Goal: Information Seeking & Learning: Learn about a topic

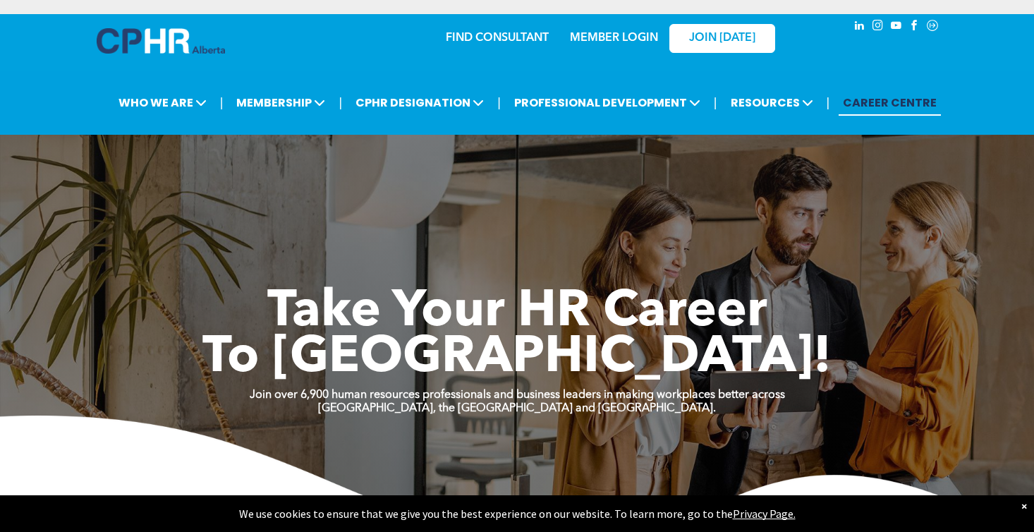
click at [635, 35] on link "MEMBER LOGIN" at bounding box center [614, 37] width 88 height 11
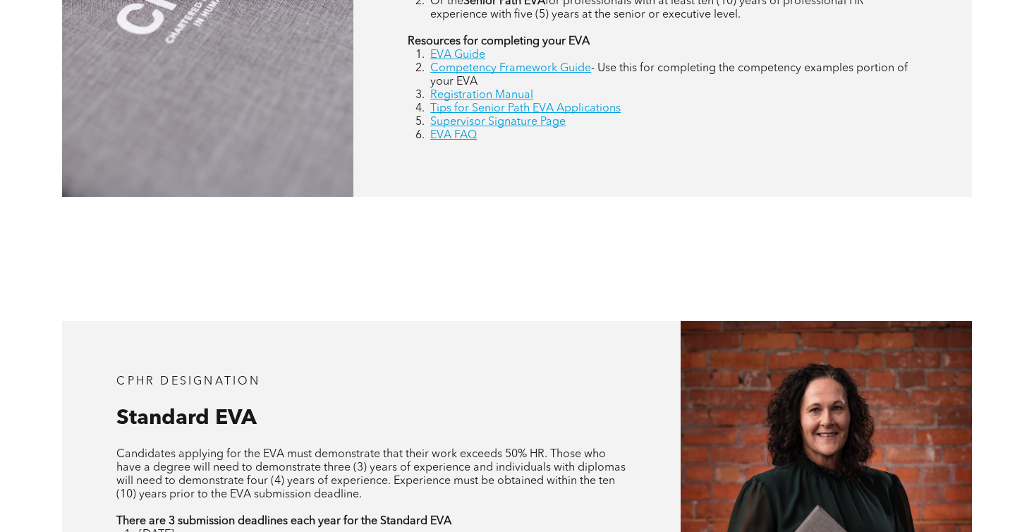
scroll to position [724, 0]
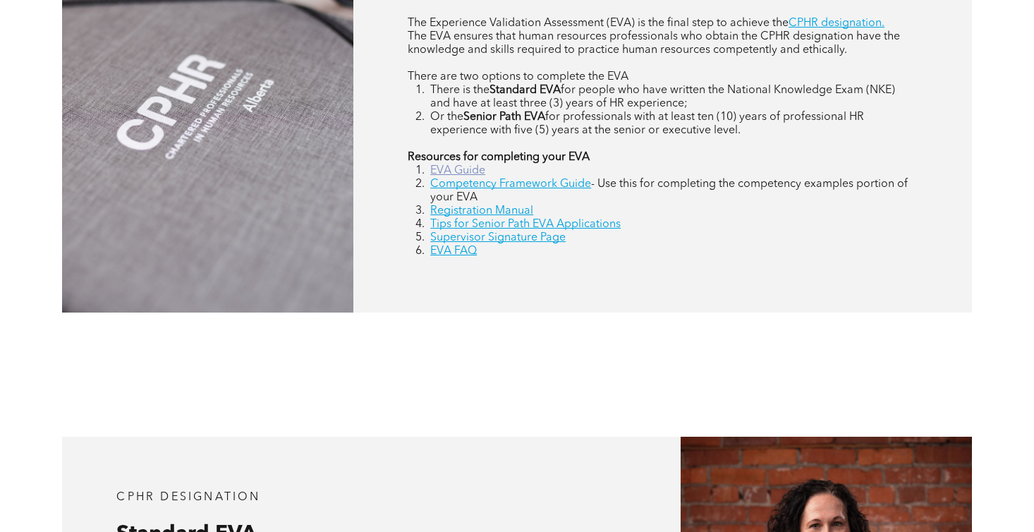
click at [472, 168] on link "EVA Guide" at bounding box center [457, 170] width 55 height 11
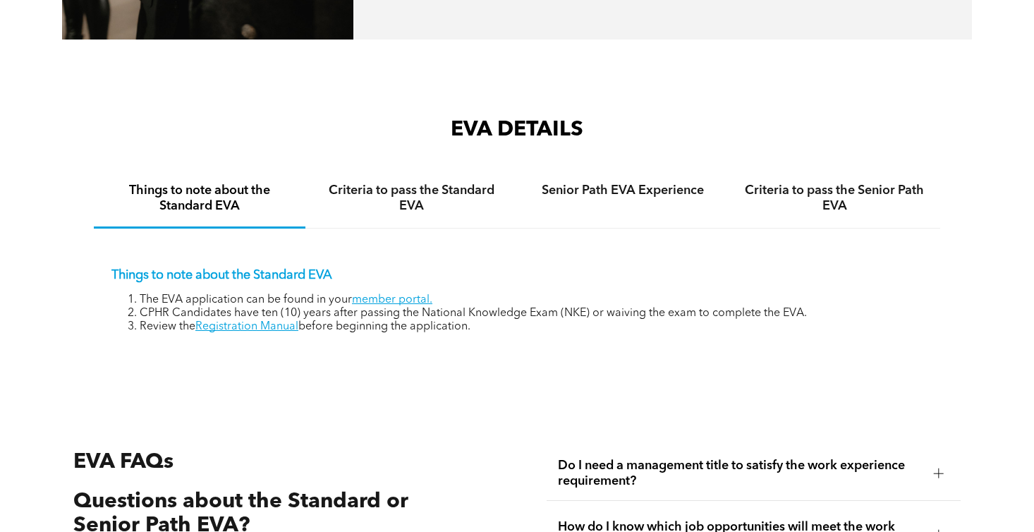
scroll to position [2056, 0]
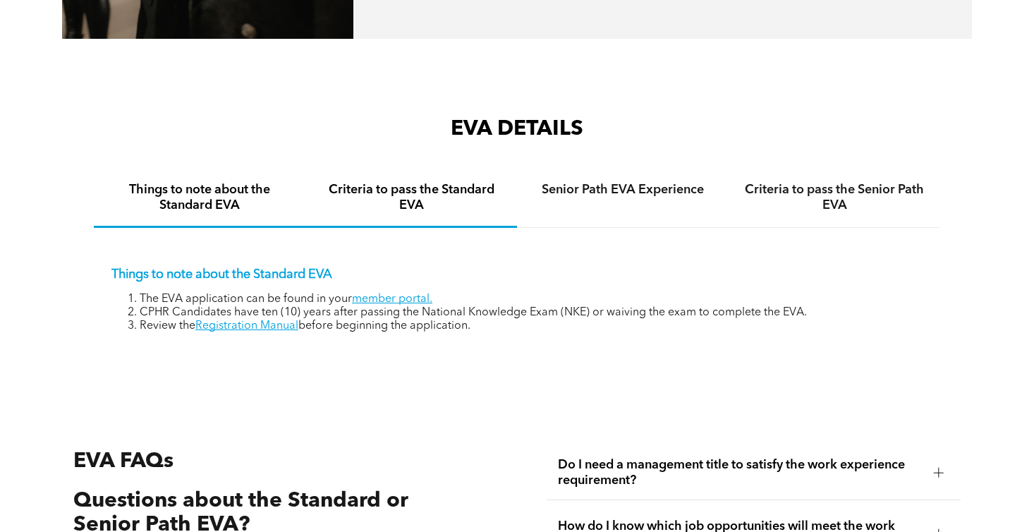
drag, startPoint x: 448, startPoint y: 211, endPoint x: 439, endPoint y: 211, distance: 8.5
click at [439, 211] on h4 "Criteria to pass the Standard EVA" at bounding box center [411, 197] width 186 height 31
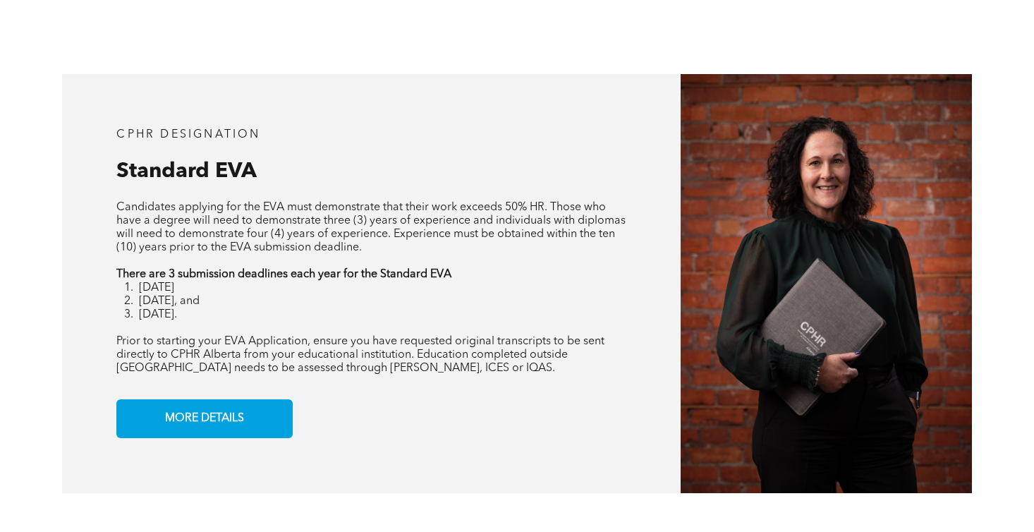
scroll to position [1176, 0]
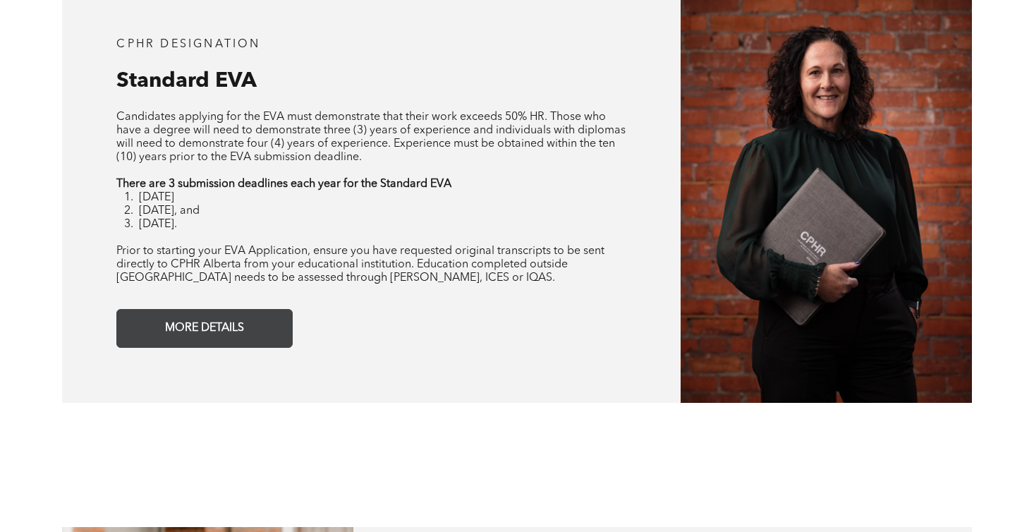
click at [245, 327] on span "MORE DETAILS" at bounding box center [204, 329] width 89 height 28
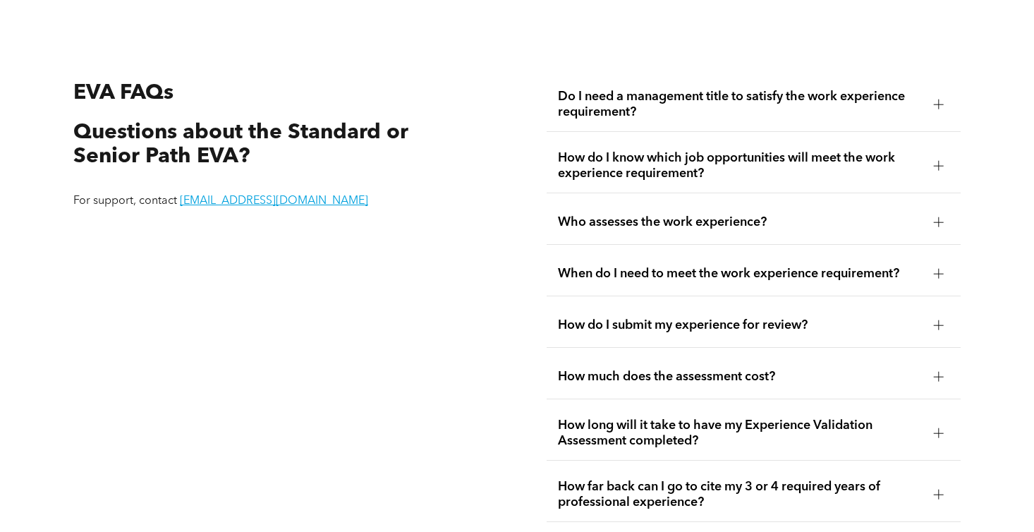
scroll to position [2478, 0]
click at [648, 326] on span "How do I submit my experience for review?" at bounding box center [740, 325] width 365 height 16
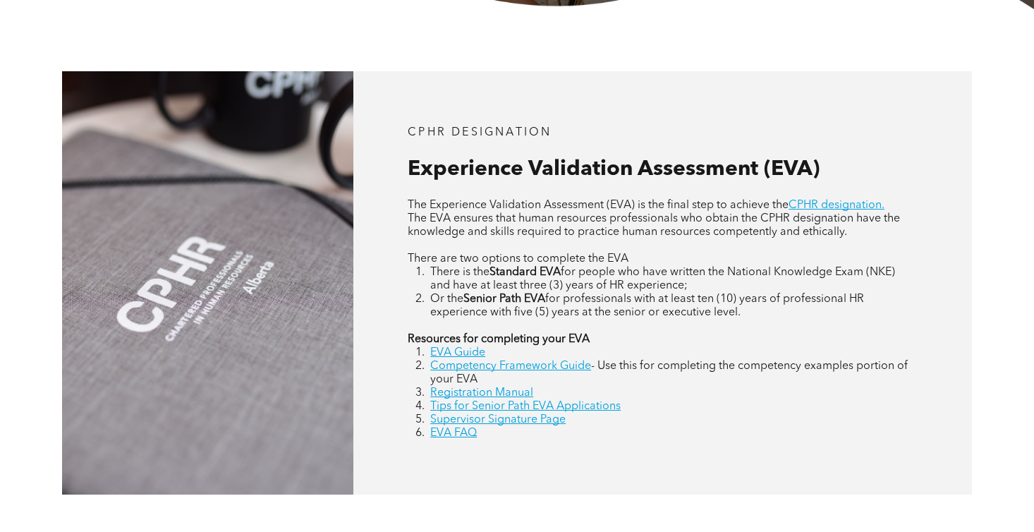
scroll to position [539, 0]
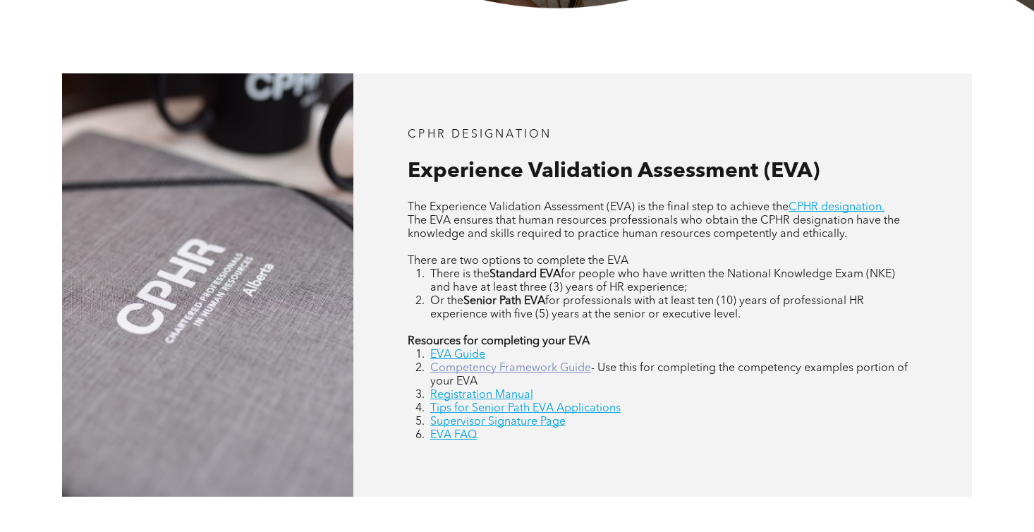
click at [568, 369] on link "Competency Framework Guide" at bounding box center [510, 367] width 161 height 11
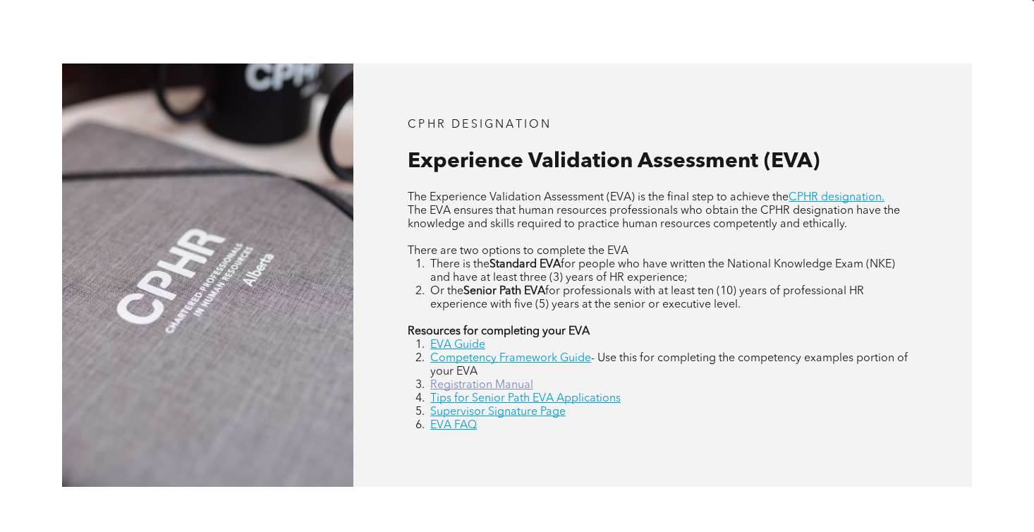
click at [506, 384] on link "Registration Manual" at bounding box center [481, 384] width 103 height 11
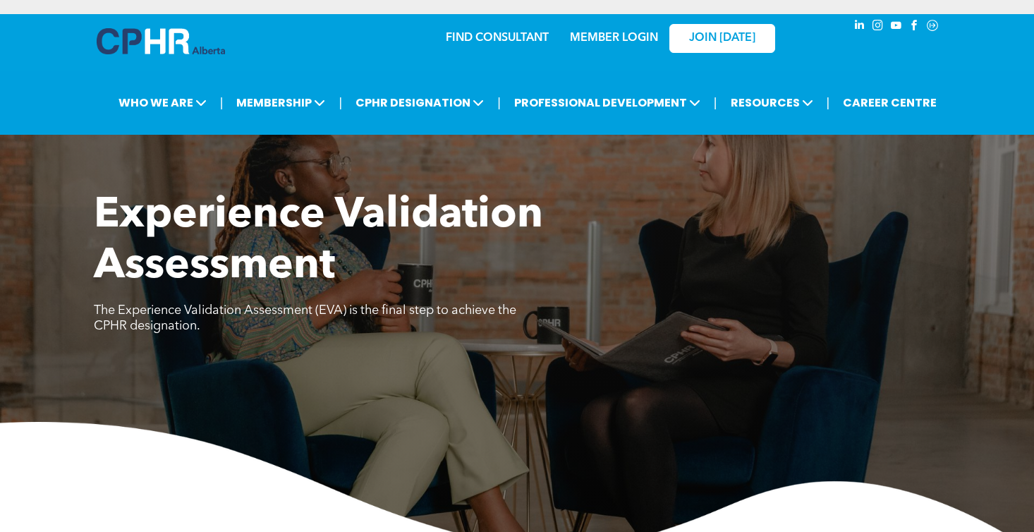
scroll to position [0, 0]
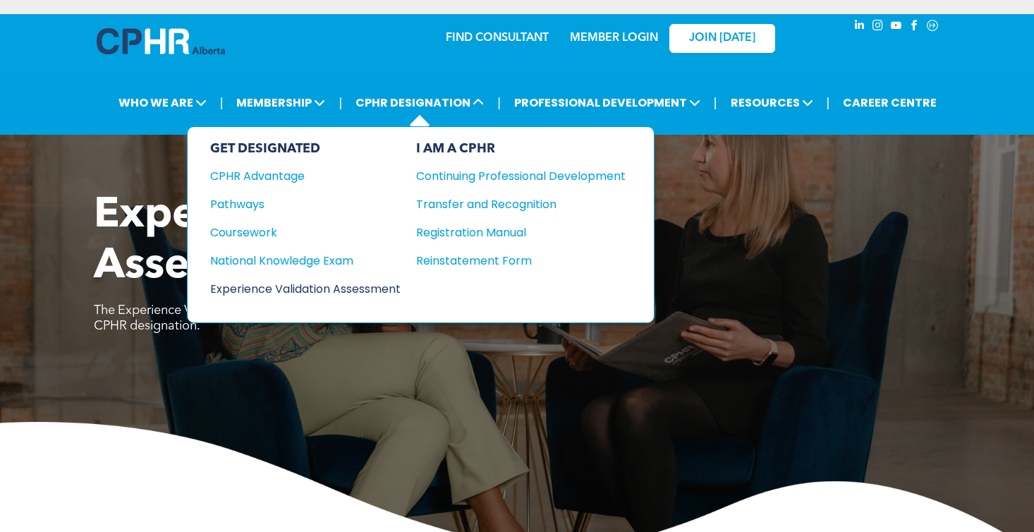
click at [382, 288] on div "Experience Validation Assessment" at bounding box center [295, 289] width 171 height 18
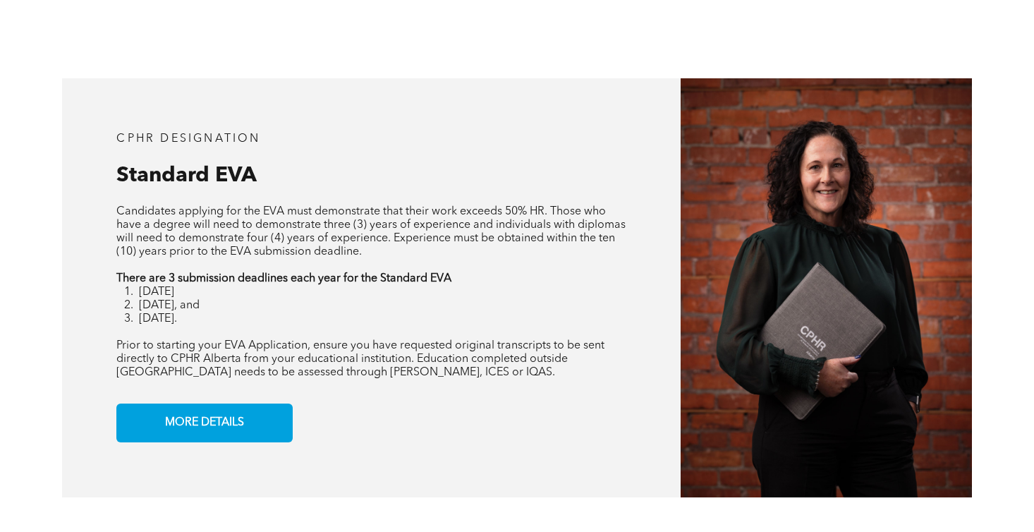
scroll to position [809, 0]
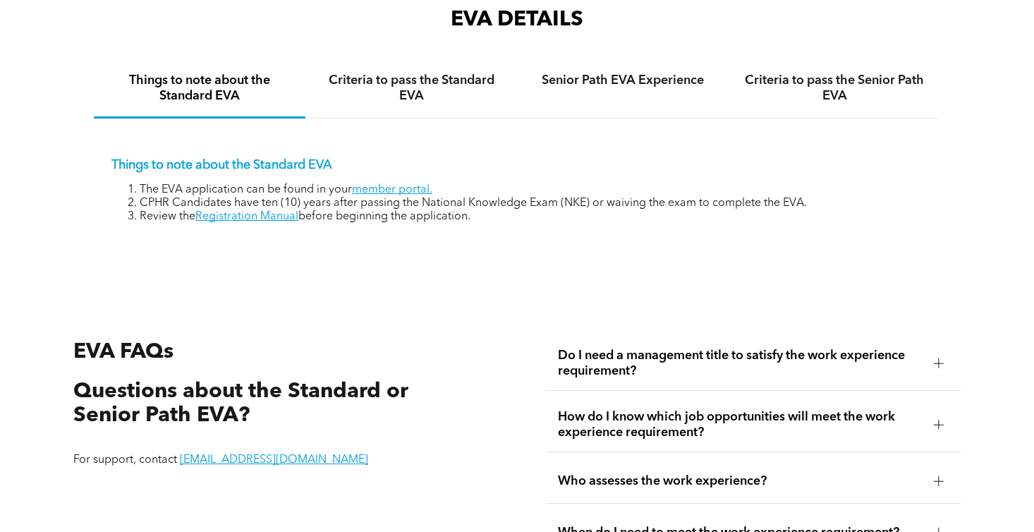
scroll to position [2059, 0]
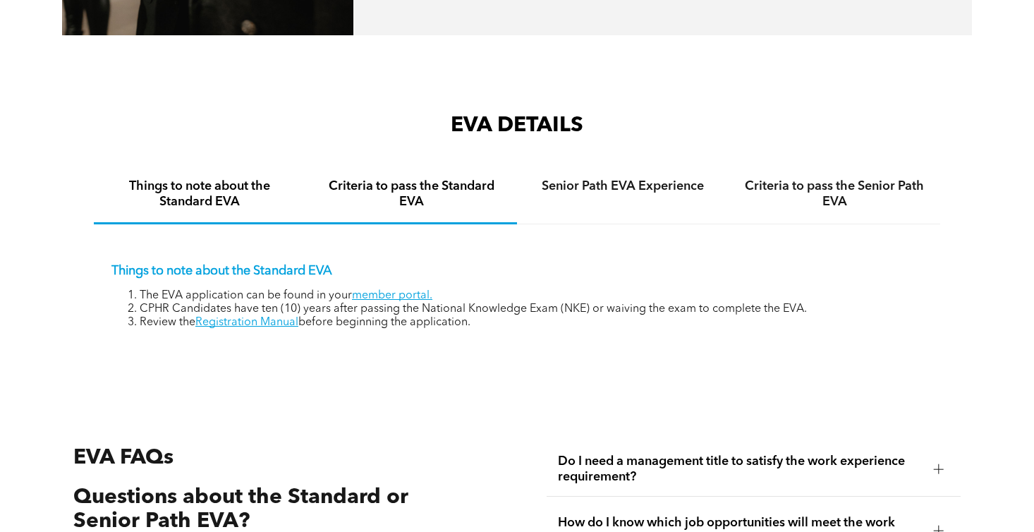
click at [409, 178] on div "Criteria to pass the Standard EVA" at bounding box center [411, 195] width 212 height 59
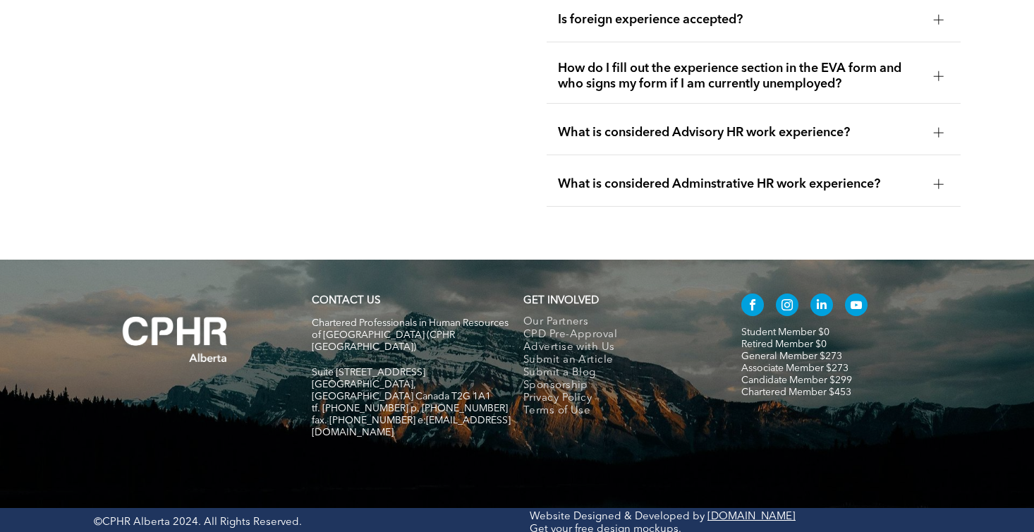
scroll to position [3008, 0]
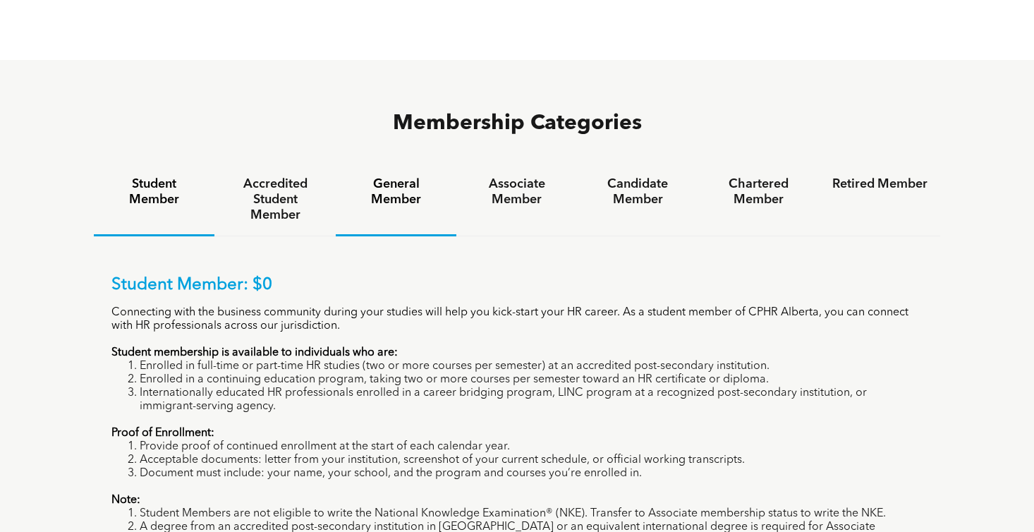
scroll to position [885, 0]
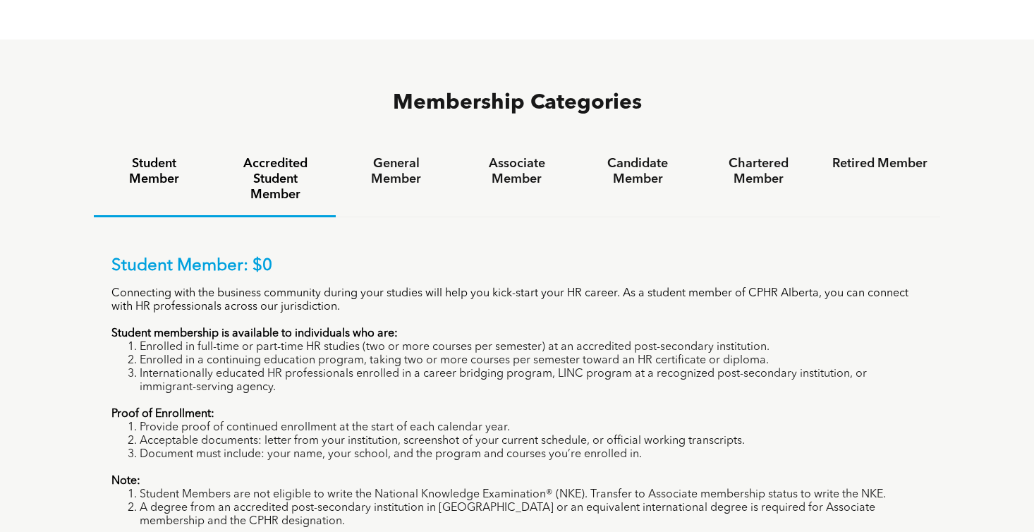
click at [265, 156] on h4 "Accredited Student Member" at bounding box center [274, 179] width 95 height 47
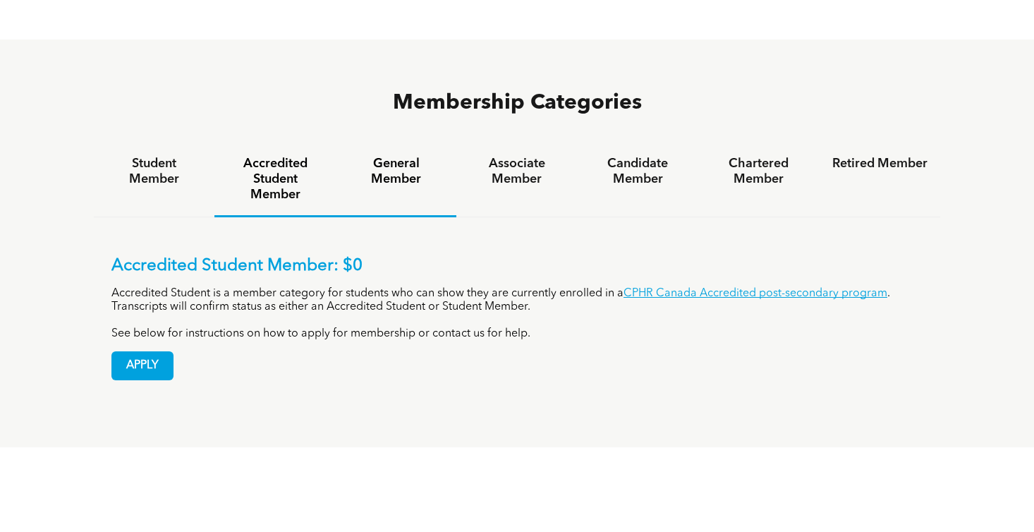
click at [388, 156] on h4 "General Member" at bounding box center [395, 171] width 95 height 31
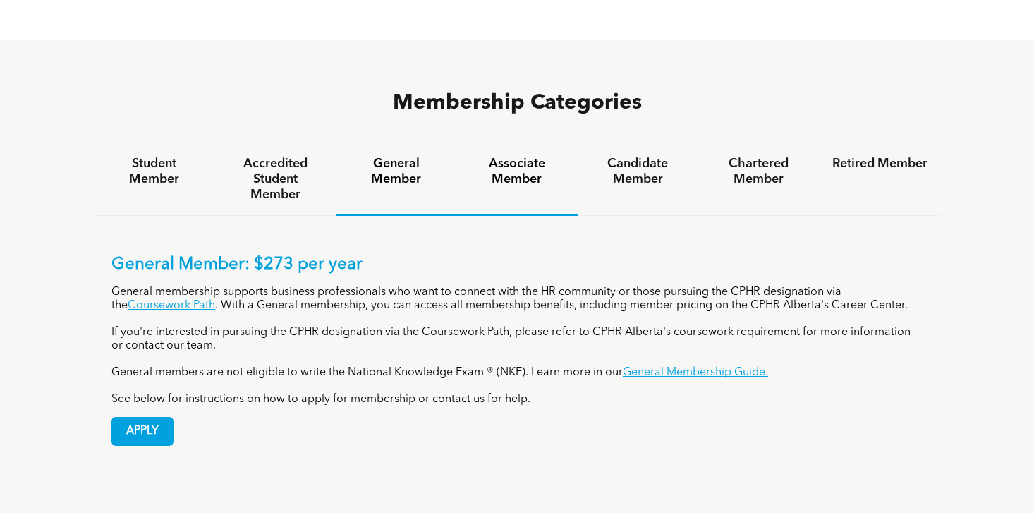
click at [512, 156] on h4 "Associate Member" at bounding box center [516, 171] width 95 height 31
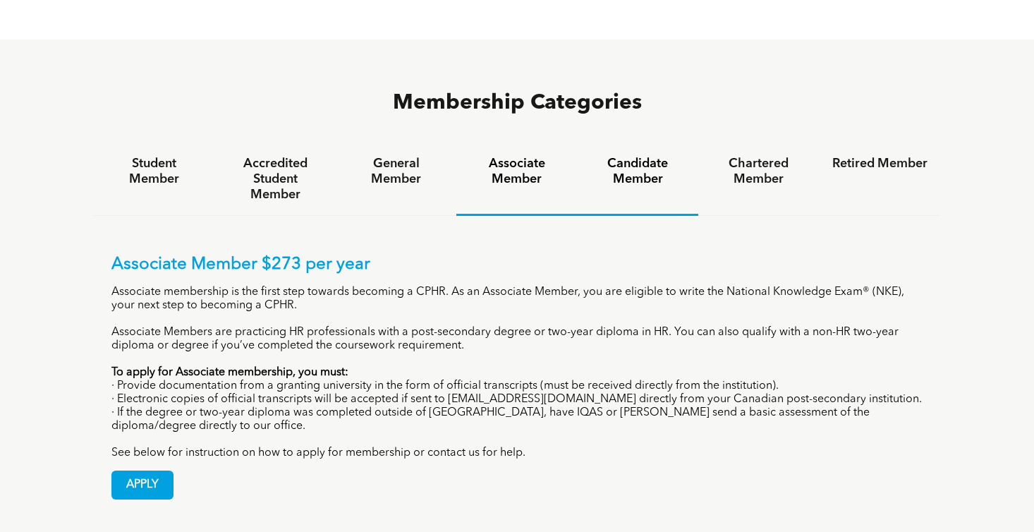
click at [657, 143] on div "Candidate Member" at bounding box center [638, 179] width 121 height 73
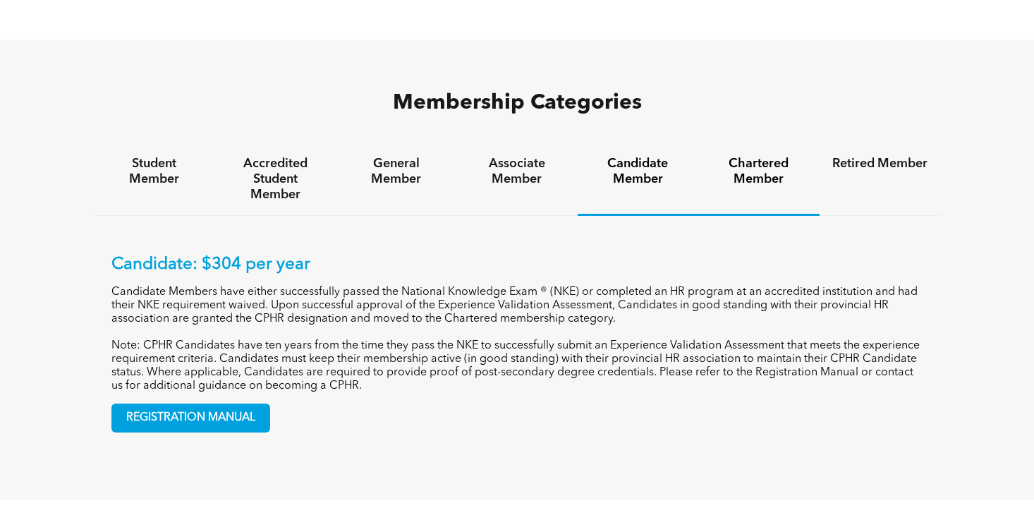
click at [779, 156] on h4 "Chartered Member" at bounding box center [758, 171] width 95 height 31
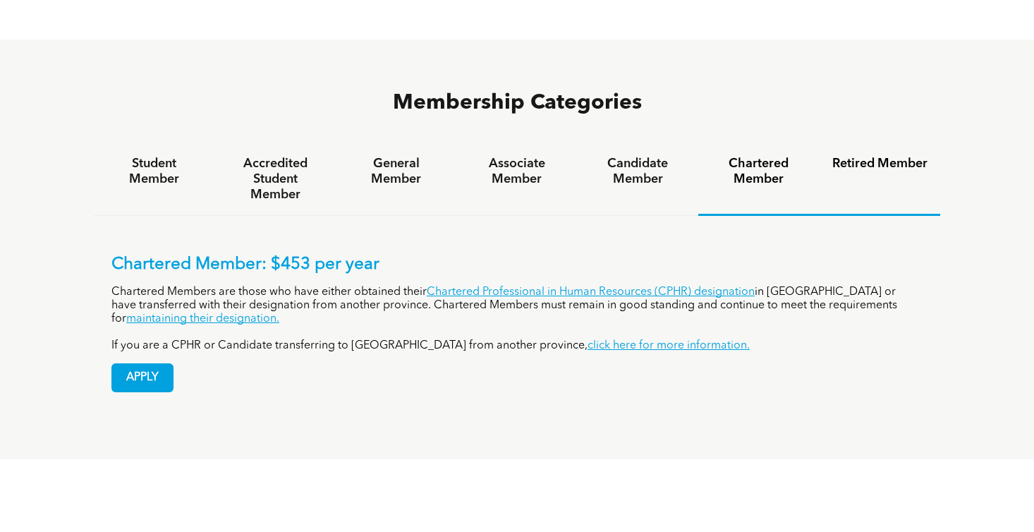
click at [850, 143] on div "Retired Member" at bounding box center [879, 179] width 121 height 73
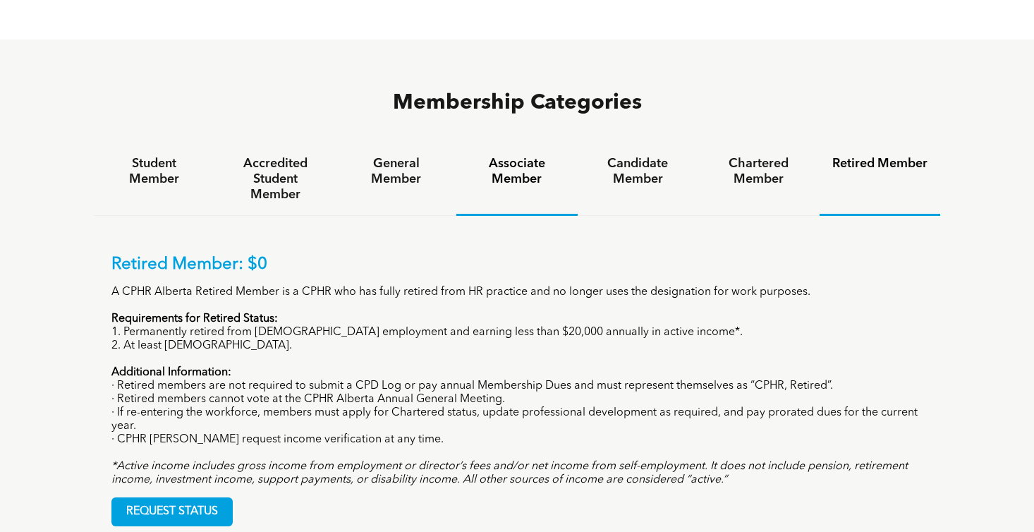
click at [570, 143] on div "Associate Member" at bounding box center [516, 179] width 121 height 73
